Goal: Task Accomplishment & Management: Manage account settings

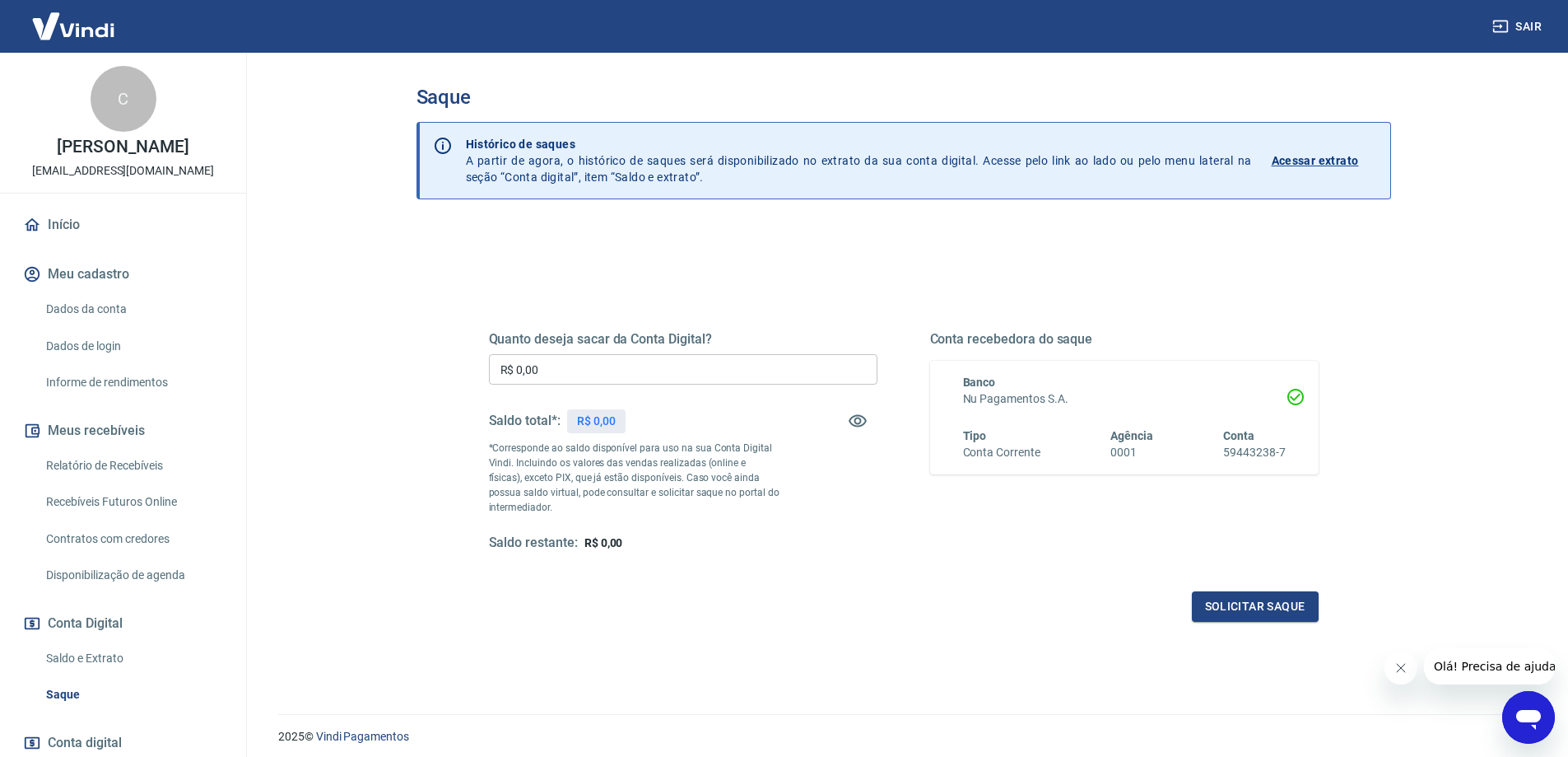
click at [360, 376] on main "Saque Histórico de saques A partir de agora, o histórico de saques será disponi…" at bounding box center [904, 405] width 1329 height 704
click at [614, 365] on input "R$ 0,00" at bounding box center [682, 369] width 389 height 30
type input "R$ 2.627,81"
click at [870, 550] on div "Saldo restante: R$ 0,00" at bounding box center [682, 543] width 389 height 17
click at [1271, 607] on button "Solicitar saque" at bounding box center [1255, 606] width 127 height 30
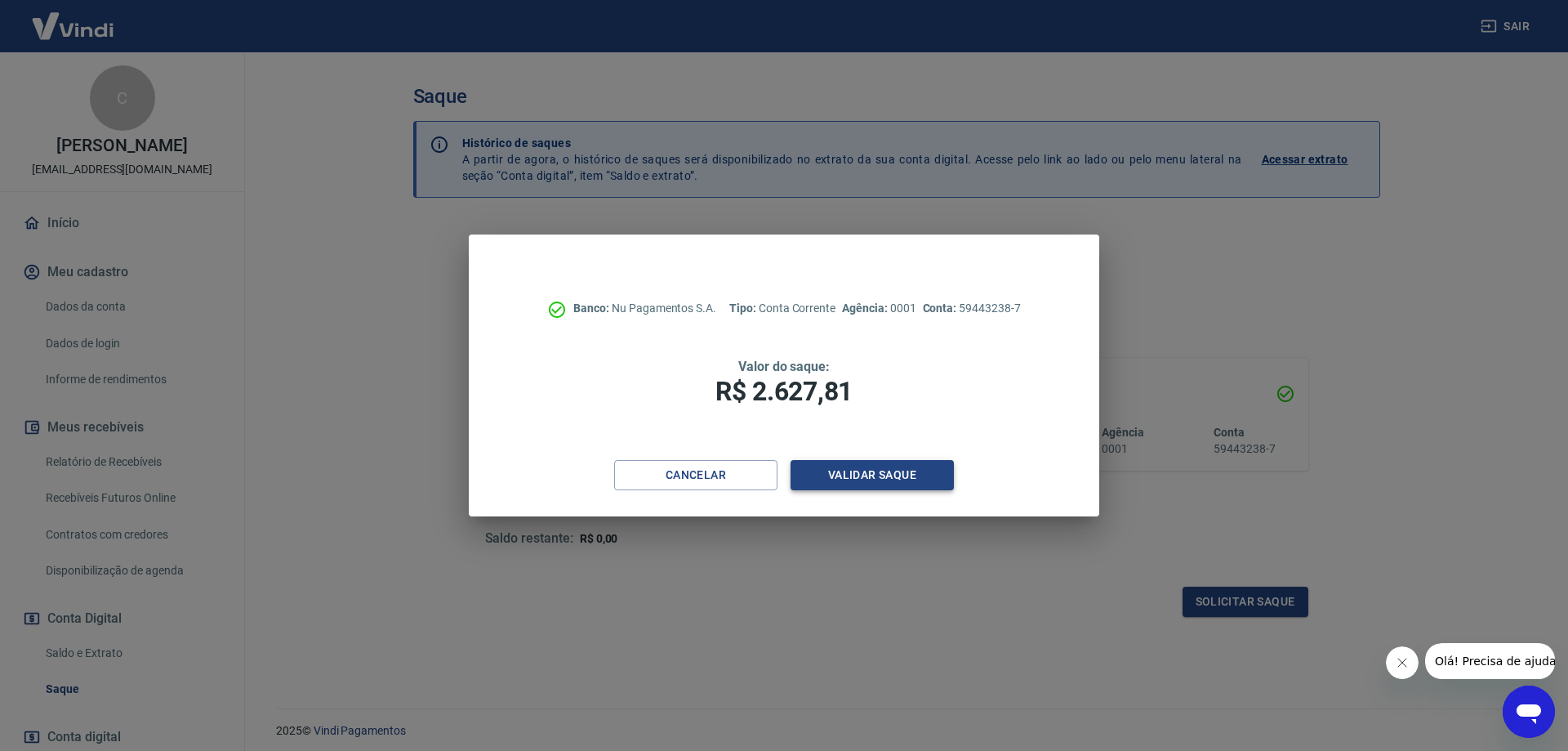
click at [906, 474] on button "Validar saque" at bounding box center [872, 475] width 163 height 30
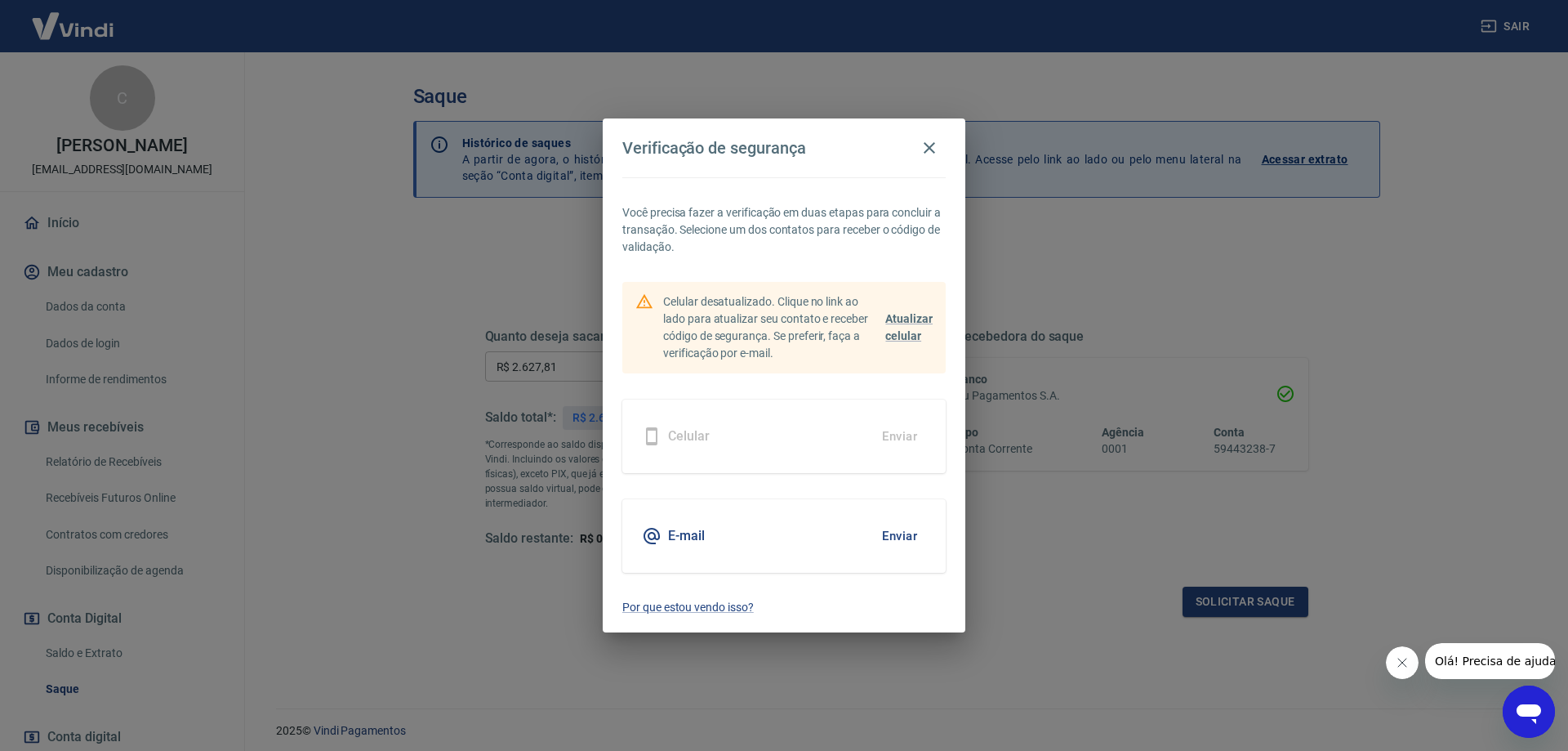
click at [895, 541] on button "Enviar" at bounding box center [899, 535] width 53 height 35
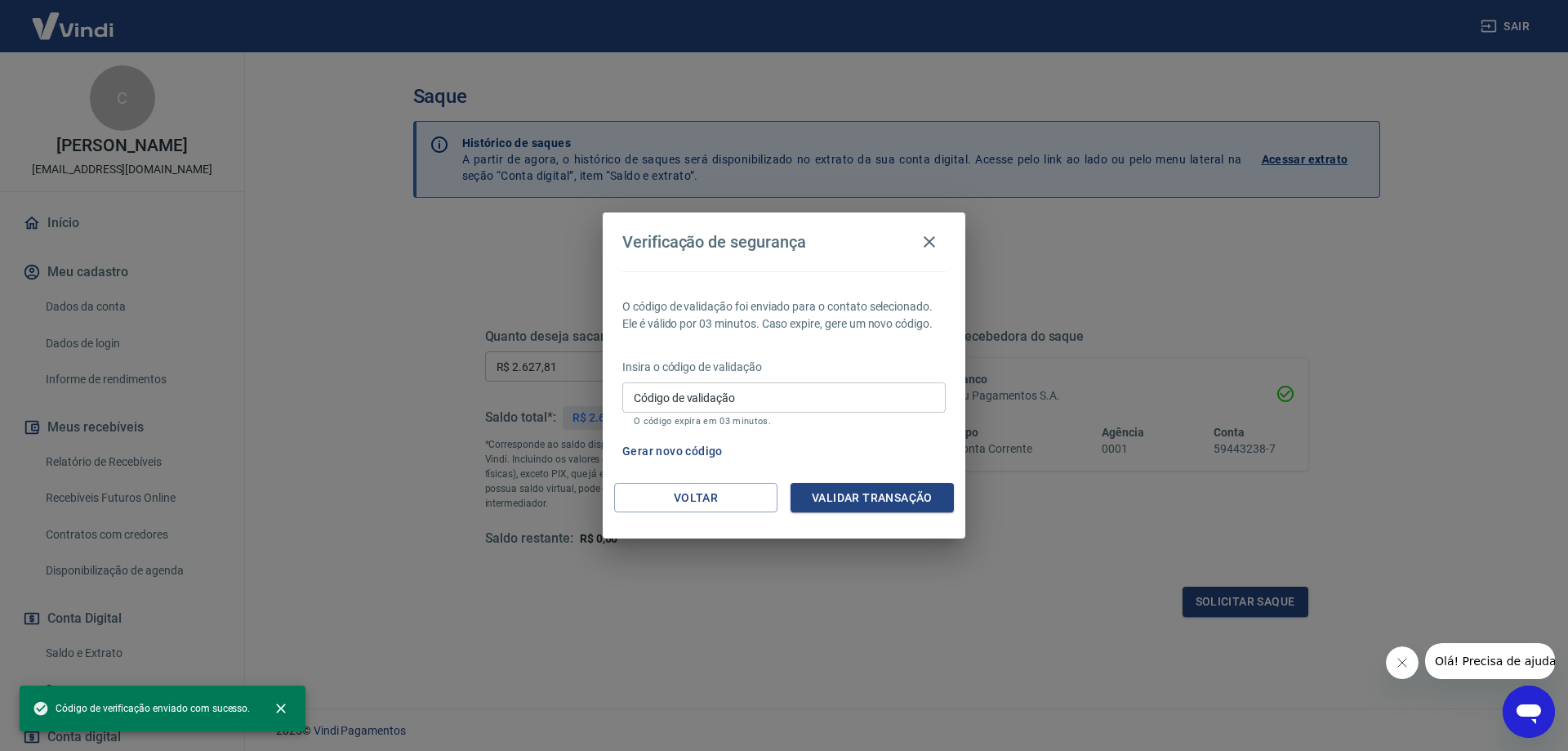
click at [741, 394] on input "Código de validação" at bounding box center [784, 397] width 323 height 30
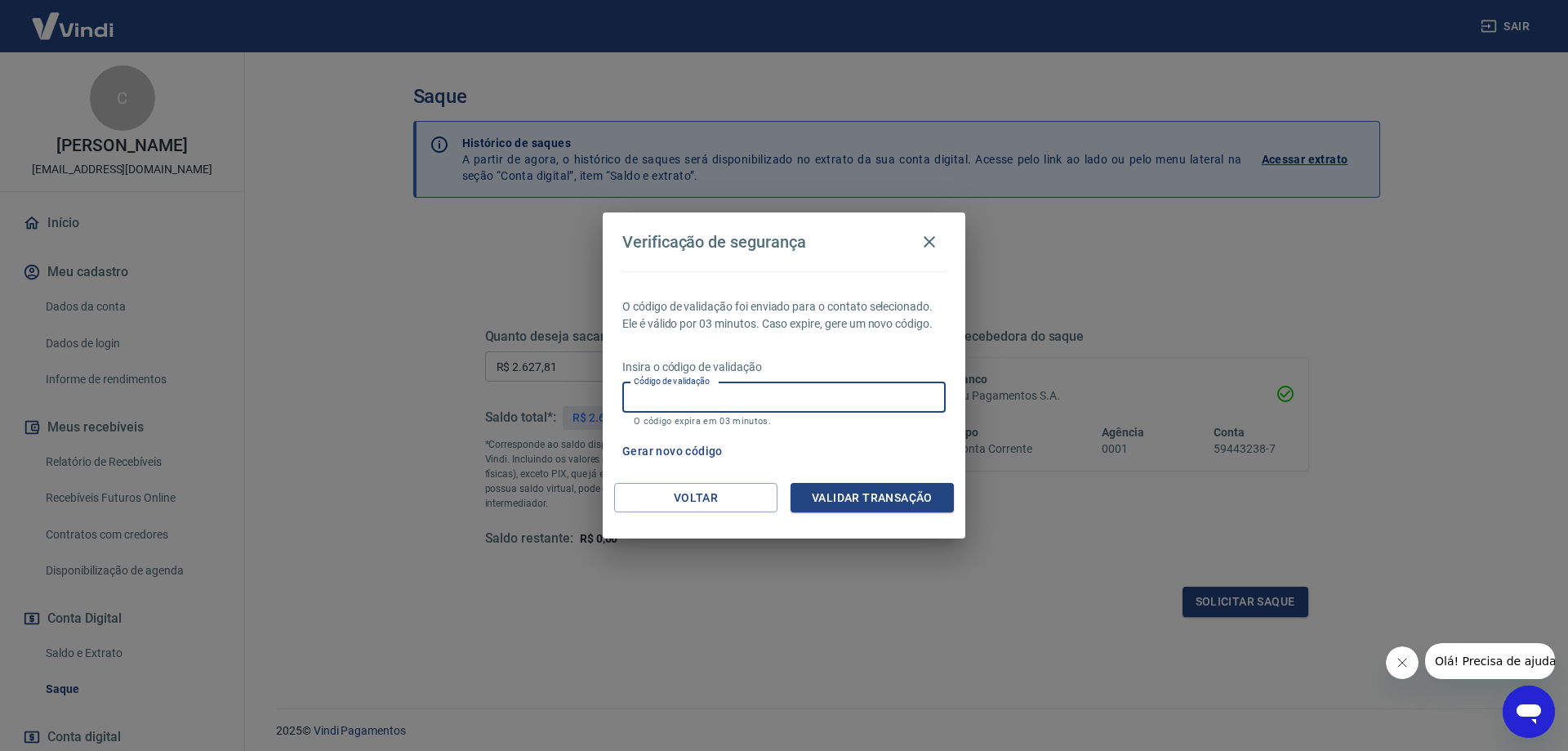
paste input "827949"
type input "827949"
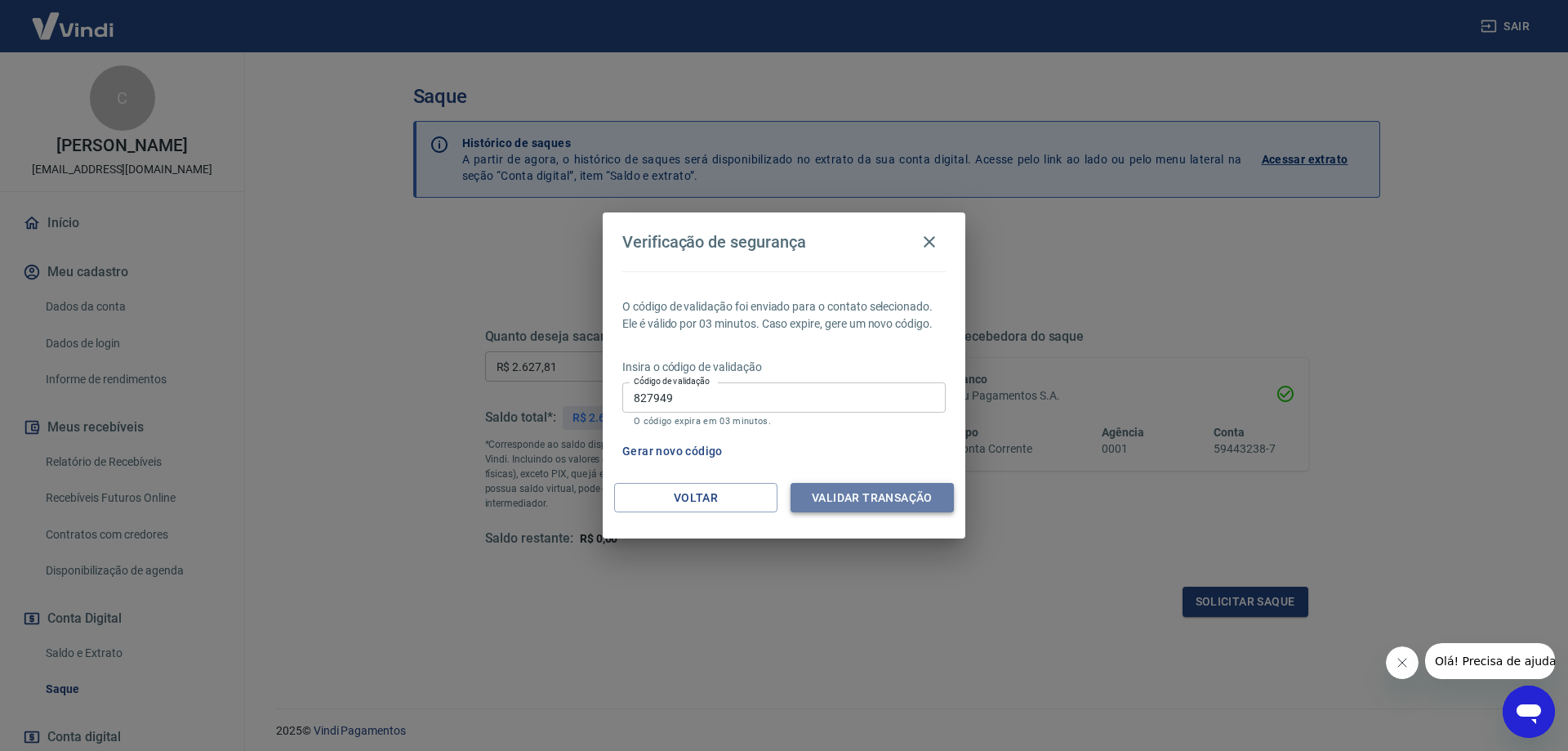
click at [843, 500] on button "Validar transação" at bounding box center [872, 498] width 163 height 30
